Goal: Find specific page/section: Find specific page/section

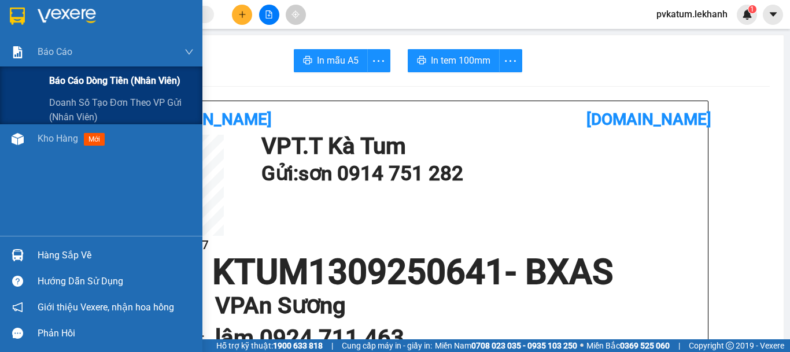
drag, startPoint x: 86, startPoint y: 80, endPoint x: 101, endPoint y: 79, distance: 15.7
click at [88, 79] on span "Báo cáo dòng tiền (nhân viên)" at bounding box center [114, 80] width 131 height 14
